Goal: Task Accomplishment & Management: Complete application form

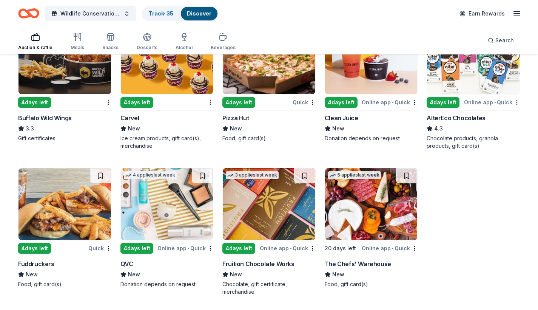
scroll to position [831, 0]
click at [459, 94] on img at bounding box center [473, 58] width 93 height 72
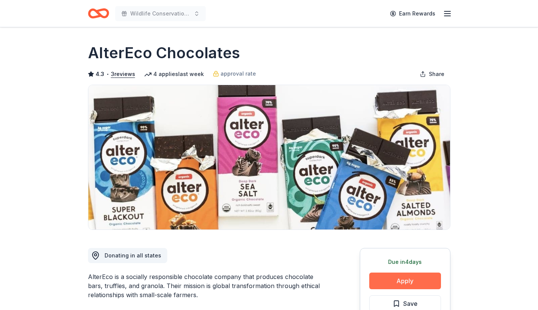
click at [410, 277] on button "Apply" at bounding box center [406, 280] width 72 height 17
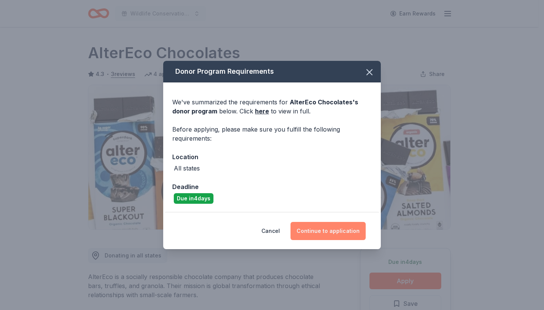
click at [338, 231] on button "Continue to application" at bounding box center [328, 231] width 75 height 18
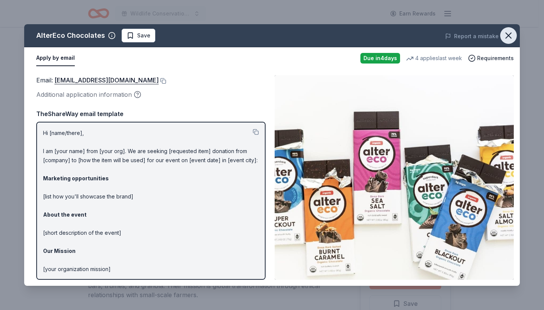
click at [509, 38] on icon "button" at bounding box center [508, 35] width 11 height 11
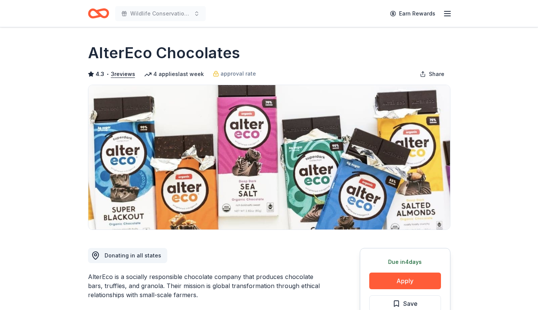
click at [449, 13] on icon "button" at bounding box center [447, 13] width 9 height 9
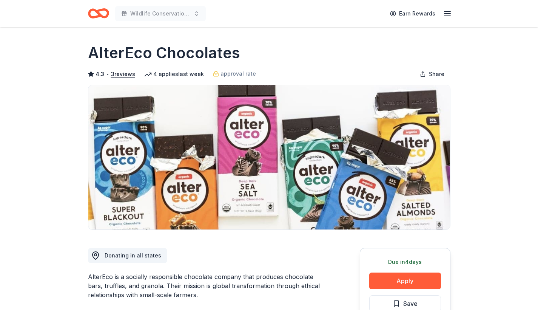
click at [96, 10] on icon "Home" at bounding box center [95, 13] width 12 height 8
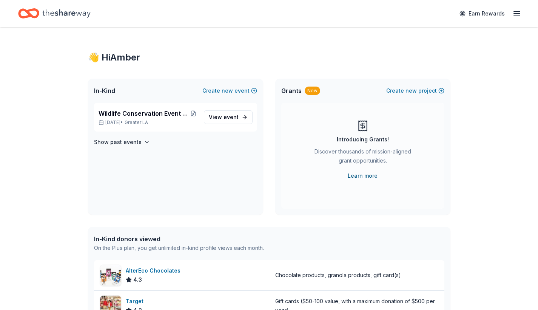
click at [363, 177] on link "Learn more" at bounding box center [363, 175] width 30 height 9
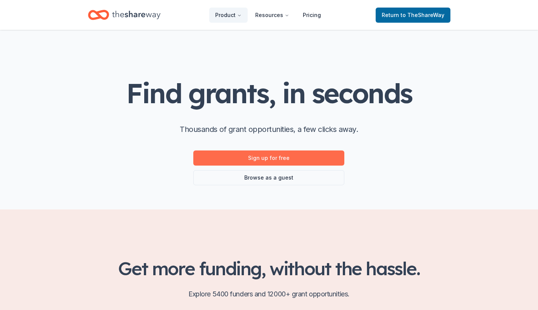
click at [297, 157] on link "Sign up for free" at bounding box center [268, 157] width 151 height 15
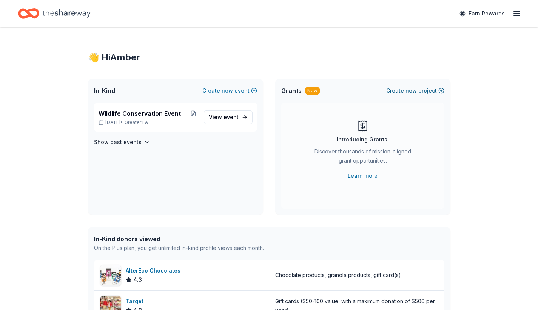
click at [413, 91] on span "new" at bounding box center [411, 90] width 11 height 9
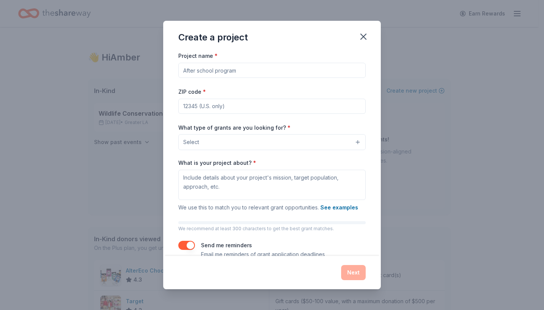
click at [267, 69] on input "Project name *" at bounding box center [271, 70] width 187 height 15
type input "Wildlife education"
click at [252, 105] on input "ZIP code *" at bounding box center [271, 106] width 187 height 15
type input "90275"
click at [258, 144] on button "Select" at bounding box center [271, 142] width 187 height 16
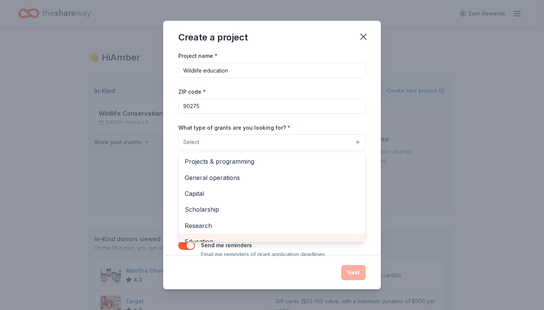
scroll to position [7, 0]
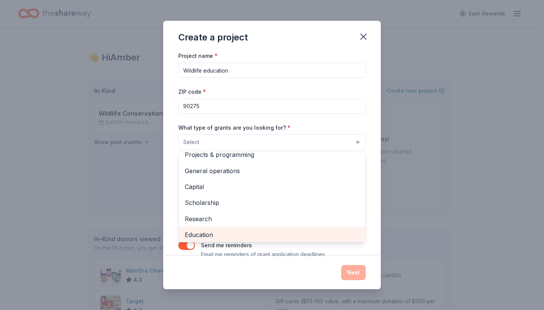
click at [223, 239] on div "Education" at bounding box center [272, 235] width 187 height 16
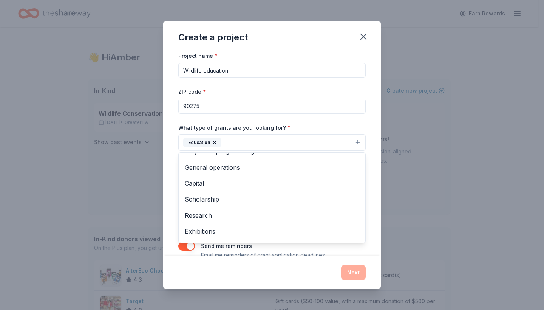
scroll to position [0, 0]
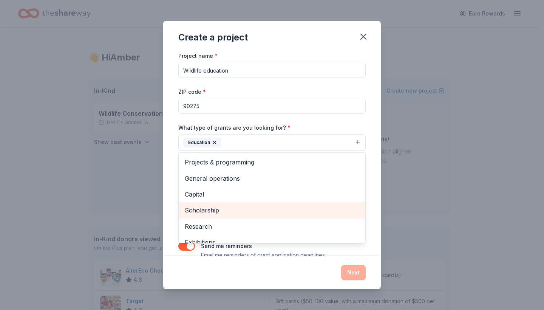
click at [238, 209] on span "Scholarship" at bounding box center [272, 210] width 175 height 10
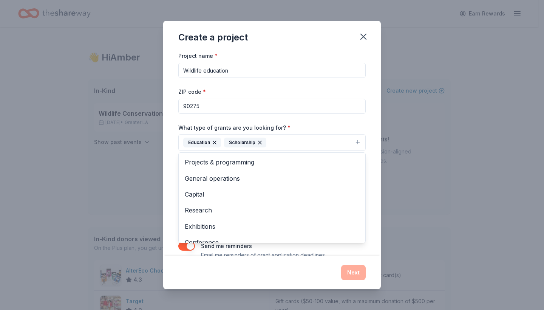
click at [370, 193] on div "Project name * Wildlife education ZIP code * 90275 What type of grants are you …" at bounding box center [272, 153] width 218 height 204
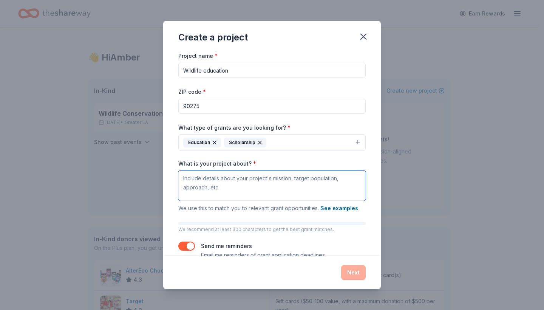
click at [281, 185] on textarea "What is your project about? *" at bounding box center [271, 185] width 187 height 30
click at [238, 179] on textarea "What is your project about? *" at bounding box center [271, 185] width 187 height 30
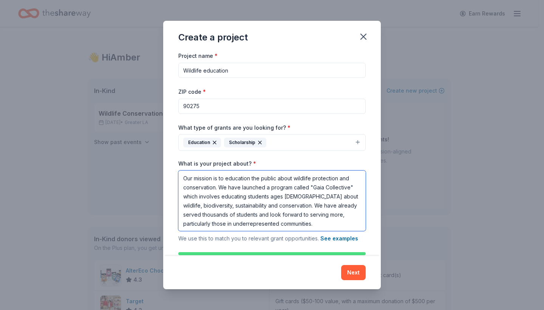
type textarea "Our mission is to education the public about wildlife protection and conservati…"
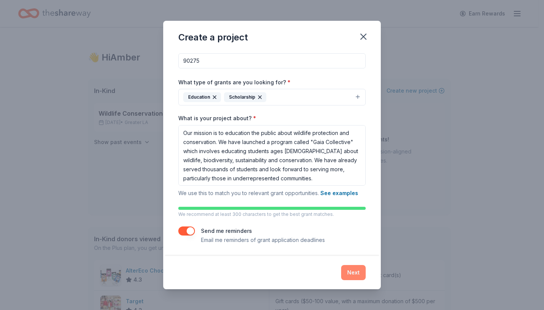
click at [353, 272] on button "Next" at bounding box center [353, 272] width 25 height 15
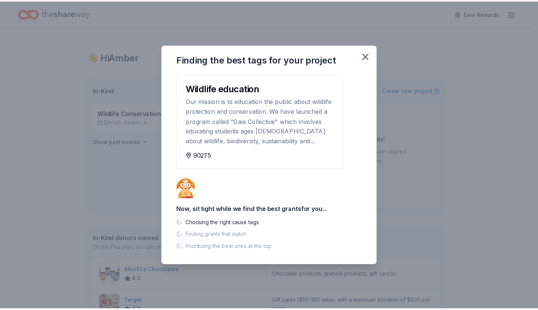
scroll to position [0, 0]
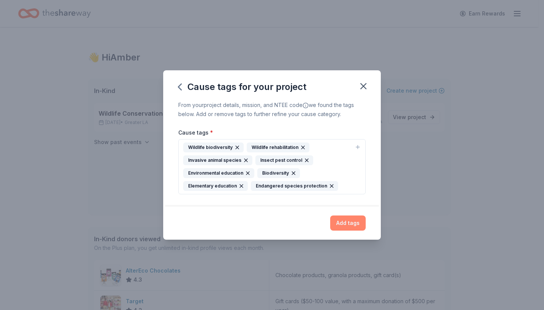
click at [351, 223] on button "Add tags" at bounding box center [348, 222] width 36 height 15
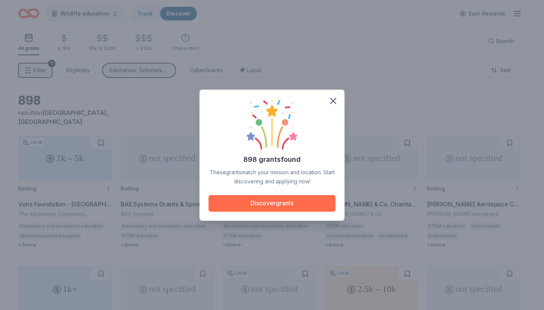
click at [280, 208] on button "Discover grants" at bounding box center [272, 203] width 127 height 17
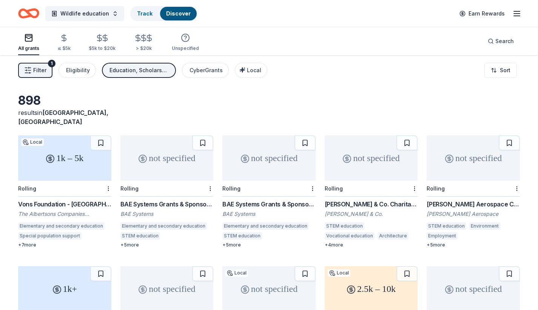
click at [78, 175] on div "1k – 5k" at bounding box center [64, 157] width 93 height 45
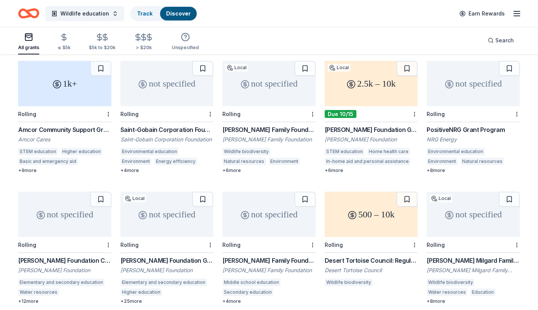
scroll to position [207, 0]
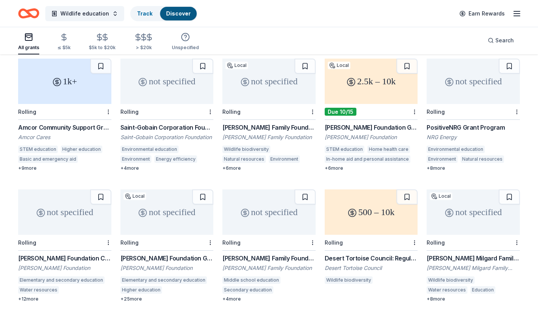
click at [247, 125] on div "Dorrance Family Foundation: Local Grantmaking" at bounding box center [269, 127] width 93 height 9
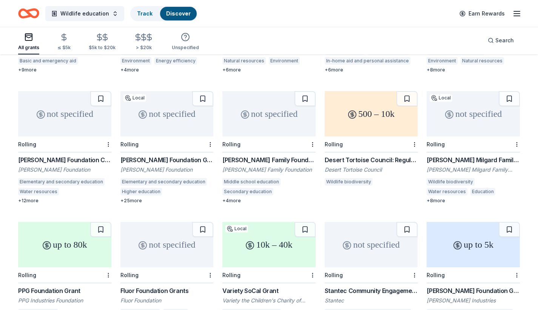
scroll to position [308, 0]
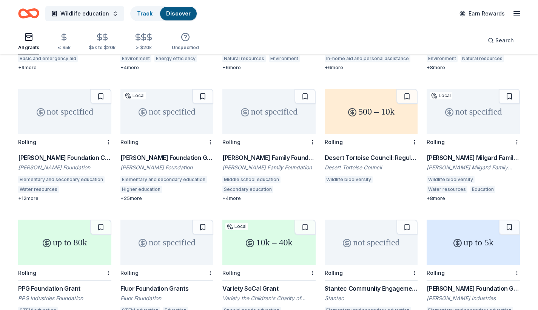
click at [163, 153] on div "[PERSON_NAME] Foundation Grant" at bounding box center [167, 157] width 93 height 9
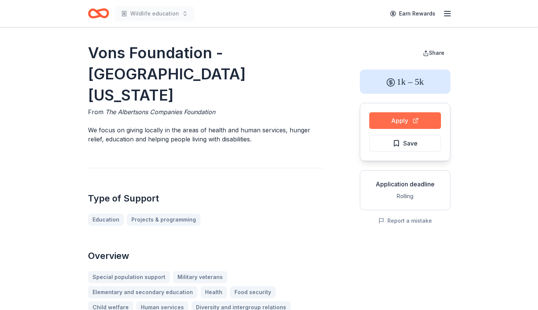
click at [402, 121] on button "Apply" at bounding box center [406, 120] width 72 height 17
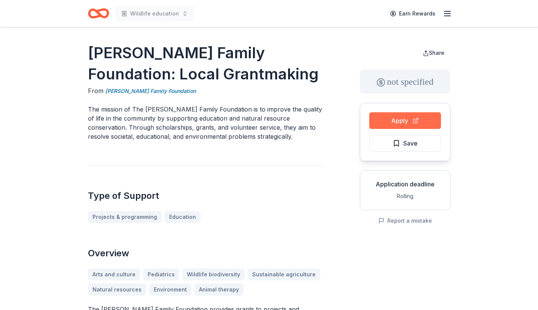
click at [412, 121] on button "Apply" at bounding box center [406, 120] width 72 height 17
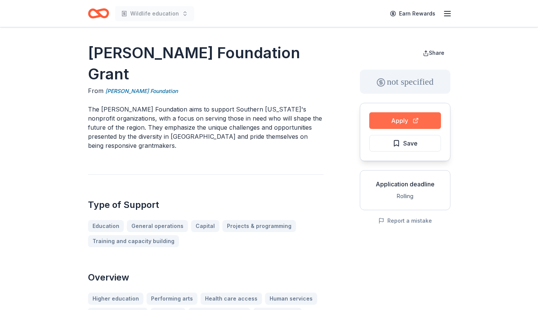
click at [393, 119] on button "Apply" at bounding box center [406, 120] width 72 height 17
